Goal: Information Seeking & Learning: Learn about a topic

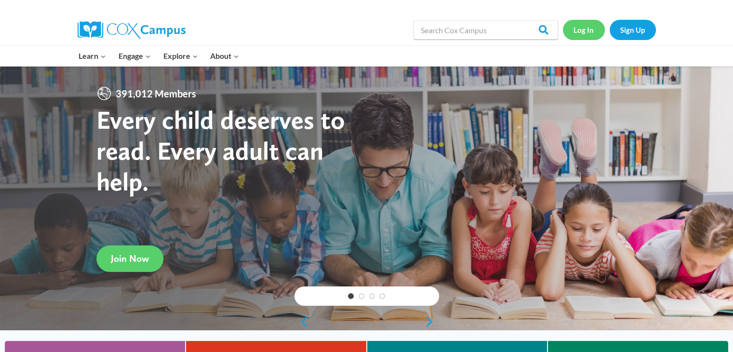
click at [587, 29] on link "Log In" at bounding box center [584, 30] width 42 height 20
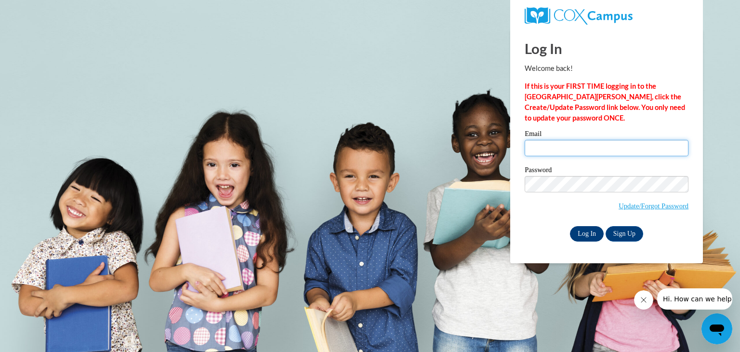
type input "[EMAIL_ADDRESS][DOMAIN_NAME]"
click at [592, 230] on input "Log In" at bounding box center [587, 233] width 34 height 15
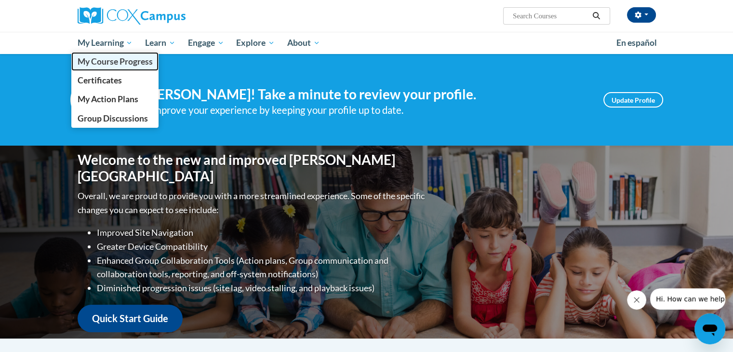
click at [119, 65] on span "My Course Progress" at bounding box center [114, 61] width 75 height 10
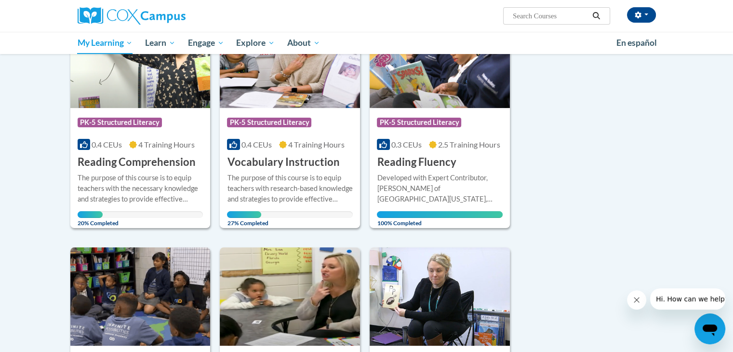
scroll to position [172, 0]
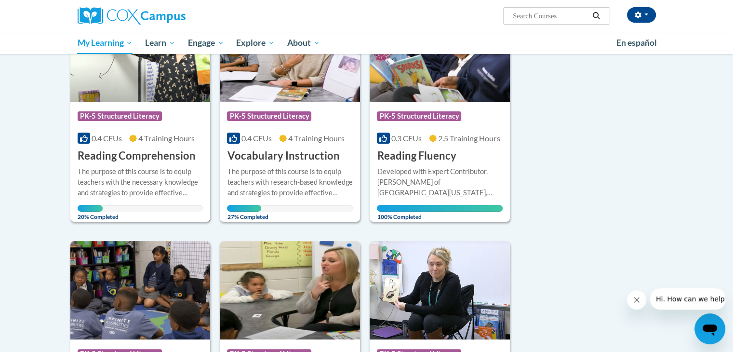
click at [177, 167] on div "The purpose of this course is to equip teachers with the necessary knowledge an…" at bounding box center [141, 182] width 126 height 32
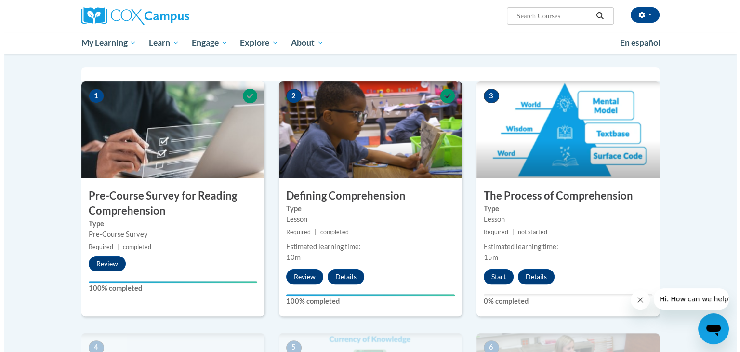
scroll to position [189, 0]
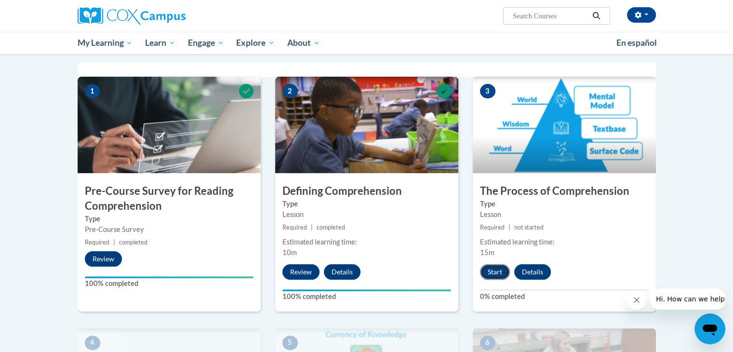
click at [496, 272] on button "Start" at bounding box center [495, 271] width 30 height 15
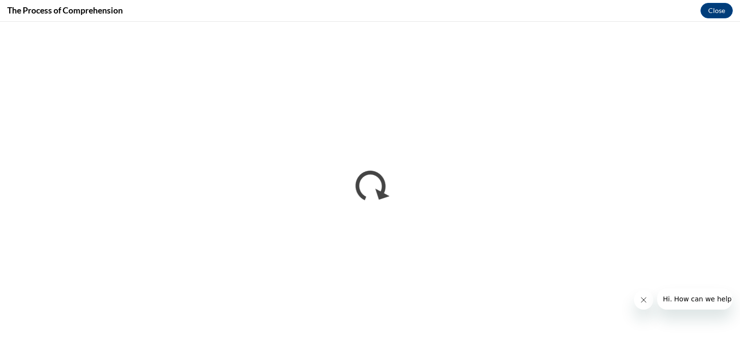
scroll to position [0, 0]
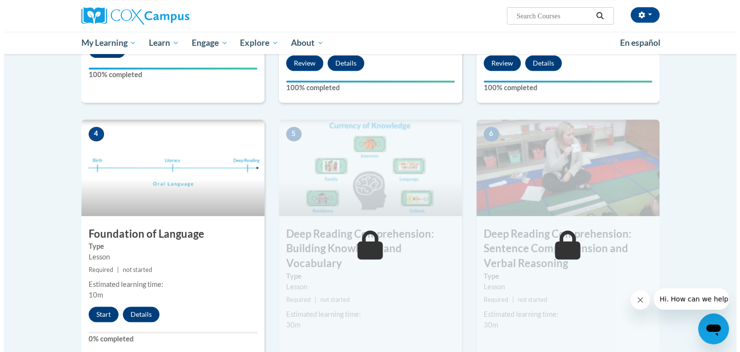
scroll to position [388, 0]
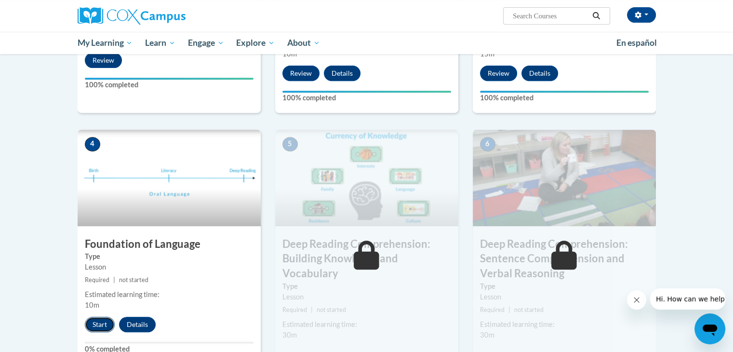
click at [99, 324] on button "Start" at bounding box center [100, 324] width 30 height 15
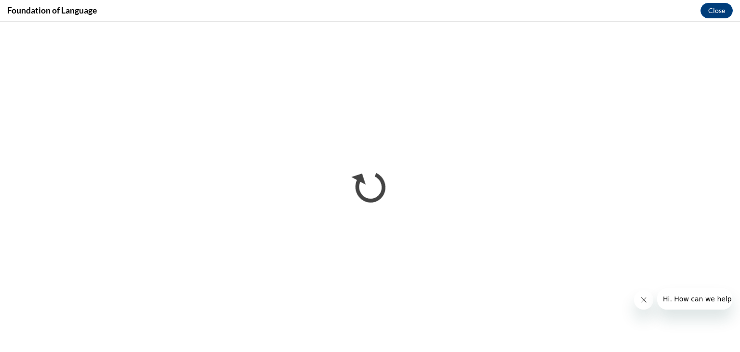
scroll to position [0, 0]
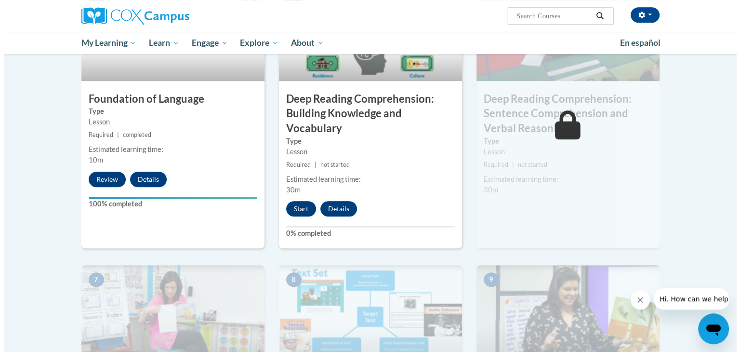
scroll to position [552, 0]
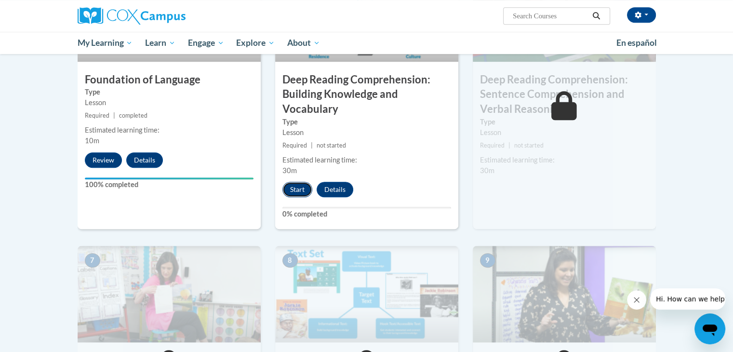
click at [293, 191] on button "Start" at bounding box center [297, 189] width 30 height 15
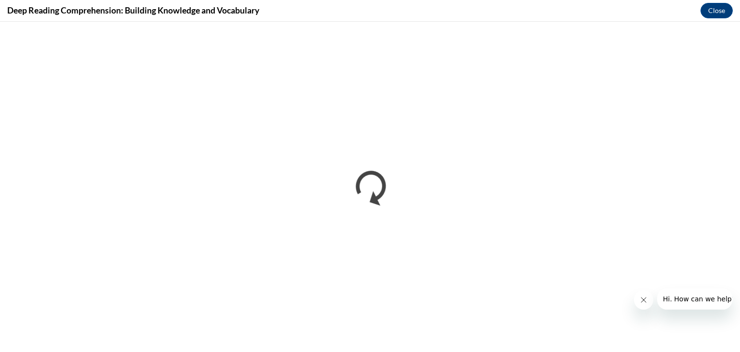
scroll to position [0, 0]
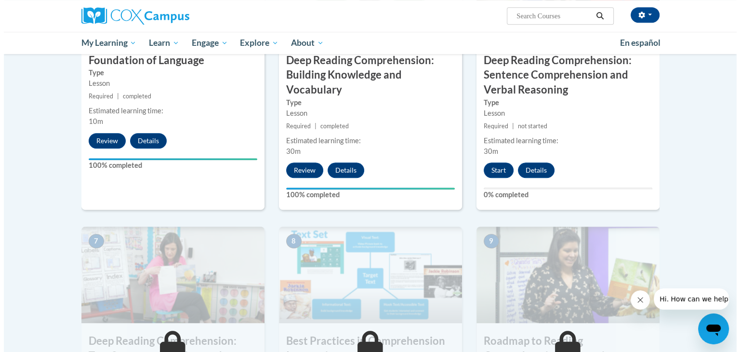
scroll to position [563, 0]
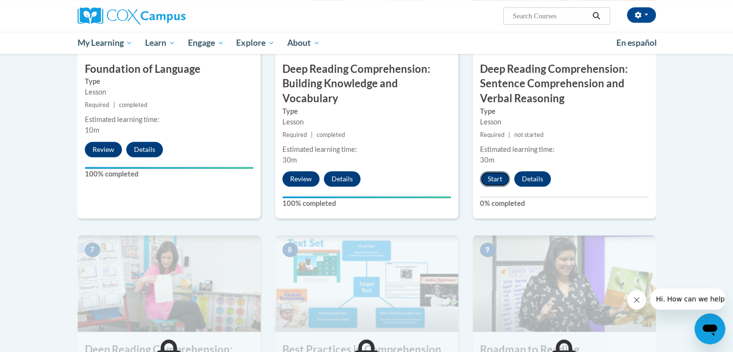
click at [496, 180] on button "Start" at bounding box center [495, 178] width 30 height 15
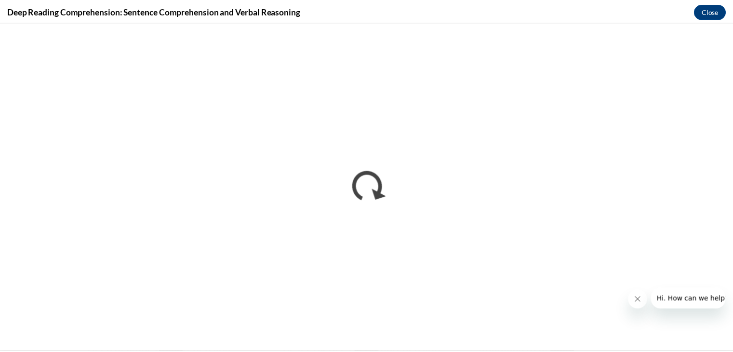
scroll to position [0, 0]
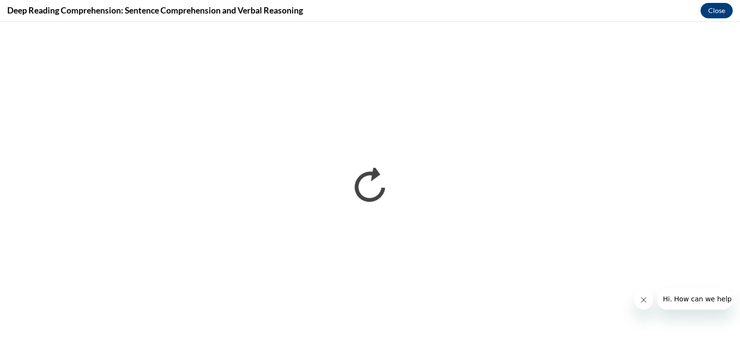
click at [642, 299] on icon "Close message from company" at bounding box center [643, 300] width 8 height 8
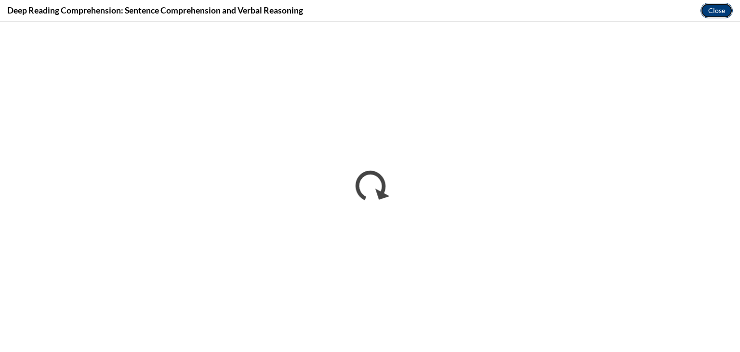
click at [715, 10] on button "Close" at bounding box center [717, 10] width 32 height 15
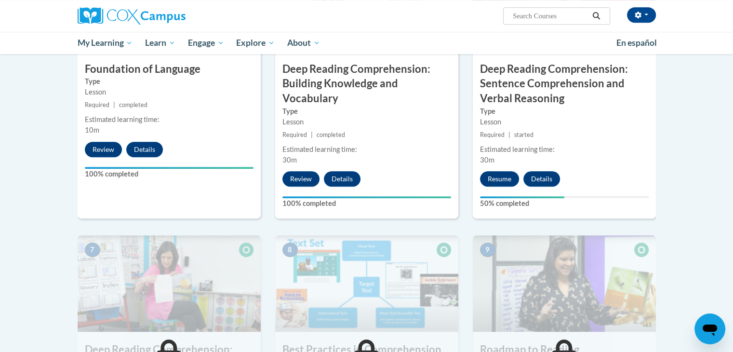
drag, startPoint x: 738, startPoint y: 196, endPoint x: 717, endPoint y: 100, distance: 98.2
click at [717, 100] on body "[PERSON_NAME] ([GEOGRAPHIC_DATA]/[GEOGRAPHIC_DATA] UTC-05:00) My Profile Inbox …" at bounding box center [366, 180] width 733 height 1487
drag, startPoint x: 734, startPoint y: 156, endPoint x: 698, endPoint y: 84, distance: 80.2
click at [698, 84] on body "[PERSON_NAME] ([GEOGRAPHIC_DATA]/[GEOGRAPHIC_DATA] UTC-05:00) My Profile Inbox …" at bounding box center [366, 180] width 733 height 1487
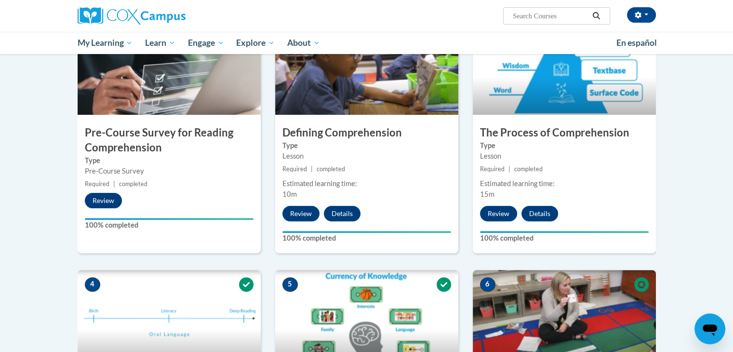
scroll to position [79, 0]
